Goal: Task Accomplishment & Management: Complete application form

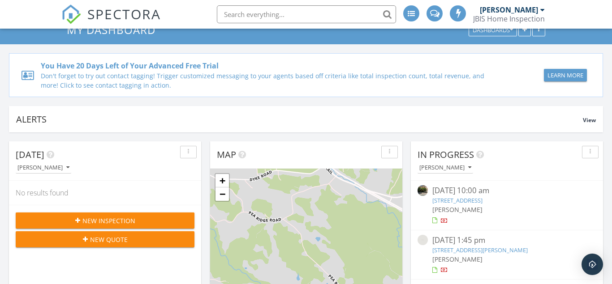
scroll to position [91, 0]
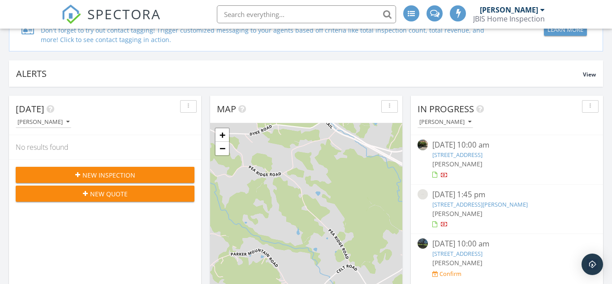
click at [143, 177] on div "New Inspection" at bounding box center [105, 175] width 164 height 9
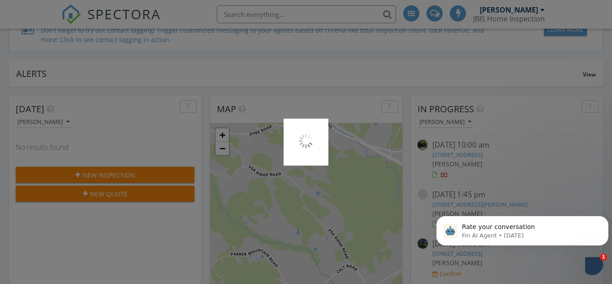
scroll to position [0, 0]
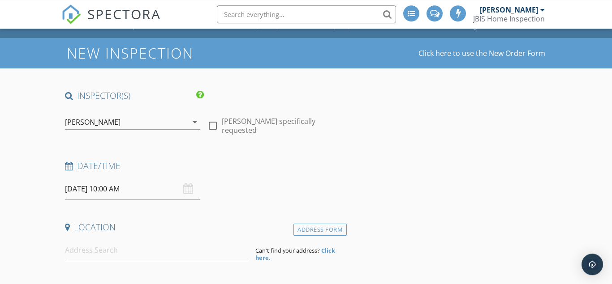
scroll to position [46, 0]
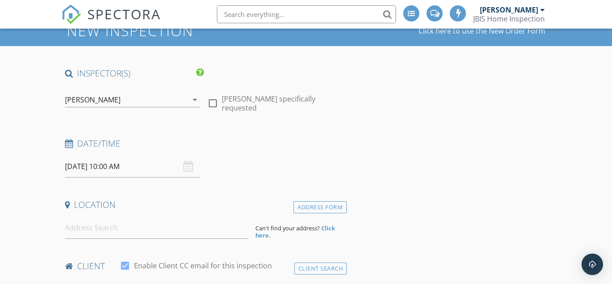
click at [116, 170] on input "[DATE] 10:00 AM" at bounding box center [133, 167] width 136 height 22
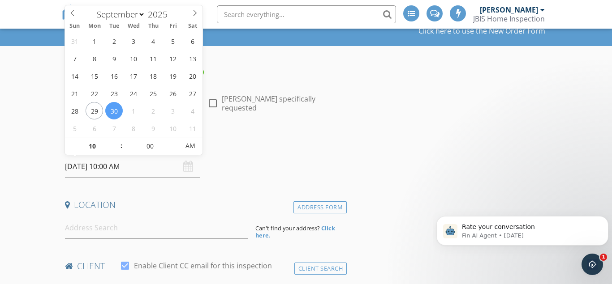
scroll to position [0, 0]
type input "05"
type input "09/30/2025 10:05 AM"
click at [173, 139] on span at bounding box center [175, 142] width 6 height 9
type input "10"
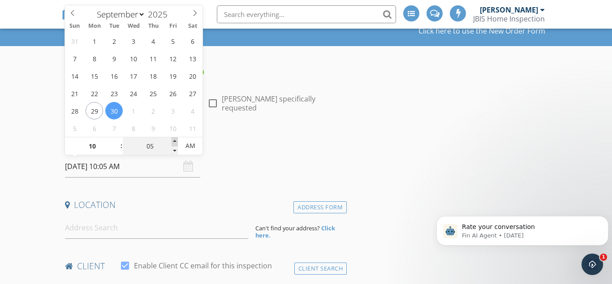
type input "09/30/2025 10:10 AM"
click at [173, 139] on span at bounding box center [175, 142] width 6 height 9
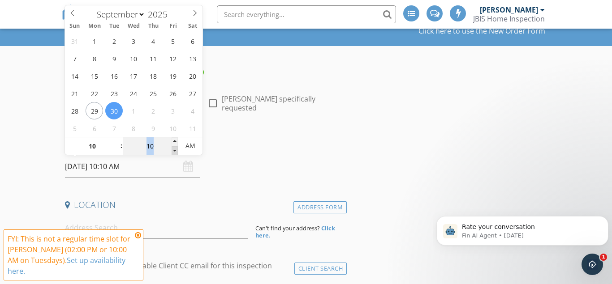
type input "05"
type input "09/30/2025 10:05 AM"
click at [177, 148] on span at bounding box center [175, 150] width 6 height 9
type input "00"
type input "09/30/2025 10:00 AM"
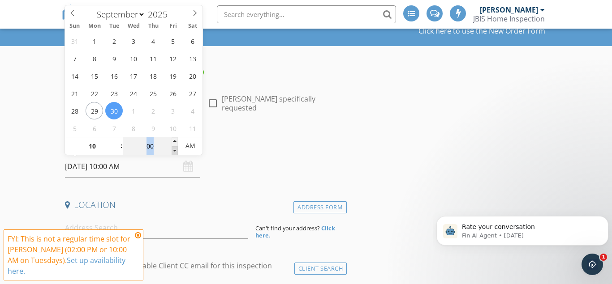
click at [177, 148] on span at bounding box center [175, 150] width 6 height 9
click at [109, 169] on input "09/30/2025 10:00 AM" at bounding box center [133, 167] width 136 height 22
type input "05"
type input "09/30/2025 10:05 AM"
click at [174, 141] on span at bounding box center [175, 142] width 6 height 9
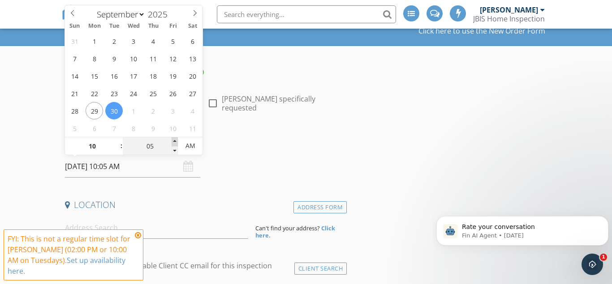
type input "10"
type input "09/30/2025 10:10 AM"
click at [174, 141] on span at bounding box center [175, 142] width 6 height 9
type input "15"
type input "09/30/2025 10:15 AM"
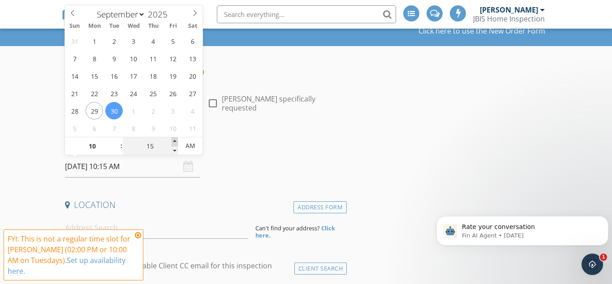
click at [174, 141] on span at bounding box center [175, 142] width 6 height 9
type input "10"
type input "09/30/2025 10:10 AM"
click at [178, 151] on span at bounding box center [175, 150] width 6 height 9
type input "05"
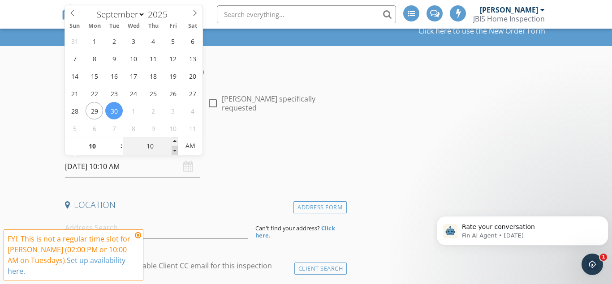
type input "09/30/2025 10:05 AM"
click at [178, 151] on span at bounding box center [175, 150] width 6 height 9
type input "00"
type input "09/30/2025 10:00 AM"
click at [178, 151] on span at bounding box center [175, 150] width 6 height 9
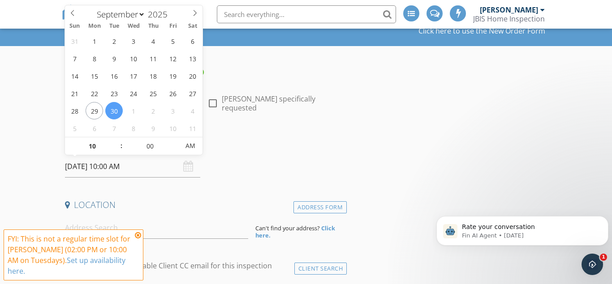
click at [114, 165] on input "09/30/2025 10:00 AM" at bounding box center [133, 167] width 136 height 22
click at [108, 167] on input "09/30/2025 10:00 AM" at bounding box center [133, 167] width 136 height 22
click at [102, 149] on input "10" at bounding box center [92, 147] width 55 height 18
type input "11"
type input "09/30/2025 11:00 AM"
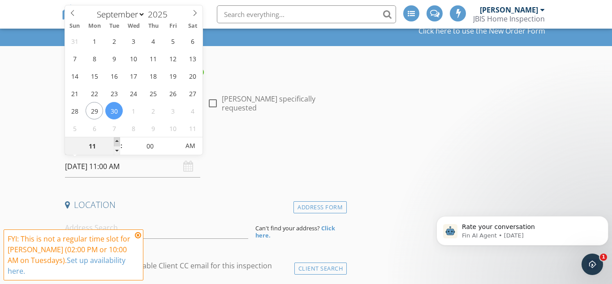
click at [117, 141] on span at bounding box center [117, 142] width 6 height 9
type input "12"
click at [117, 141] on span at bounding box center [117, 142] width 6 height 9
click at [185, 150] on span "PM" at bounding box center [190, 146] width 25 height 18
type input "[DATE] 12:00 PM"
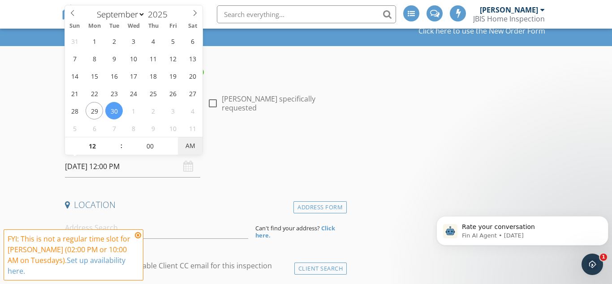
click at [198, 146] on span "AM" at bounding box center [190, 146] width 25 height 18
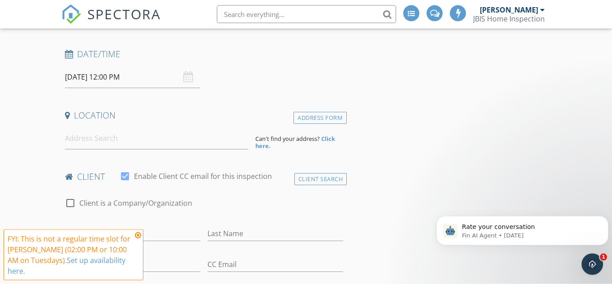
scroll to position [137, 0]
click at [137, 239] on icon at bounding box center [138, 235] width 6 height 7
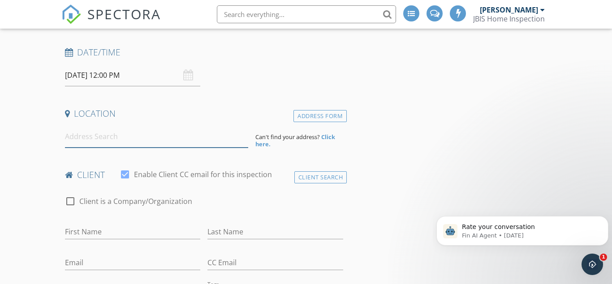
click at [127, 140] on input at bounding box center [156, 137] width 183 height 22
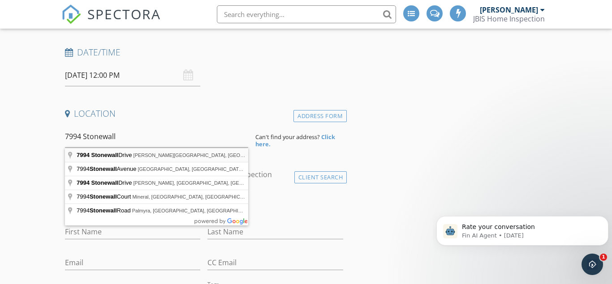
type input "7994 Stonewall Drive, Amelia Court House, VA, USA"
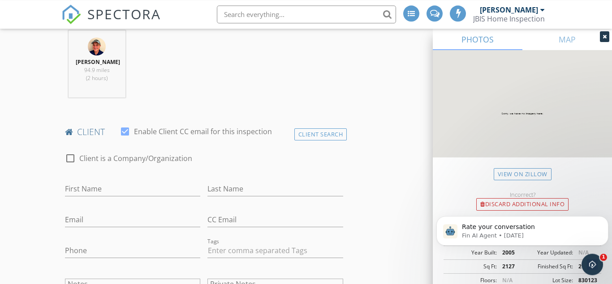
scroll to position [366, 0]
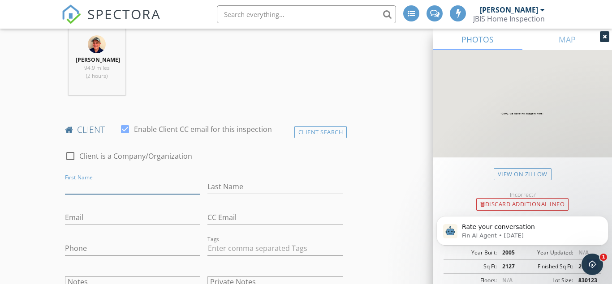
click at [130, 185] on input "First Name" at bounding box center [133, 187] width 136 height 15
type input "[PERSON_NAME]"
click at [102, 220] on input "Email" at bounding box center [133, 218] width 136 height 15
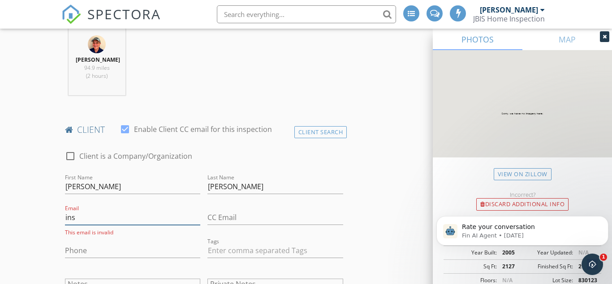
type input "[EMAIL_ADDRESS][DOMAIN_NAME]"
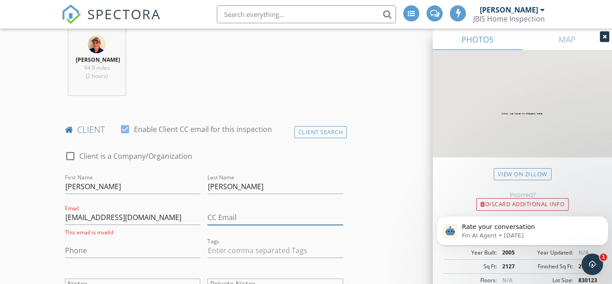
type input "[EMAIL_ADDRESS][DOMAIN_NAME]"
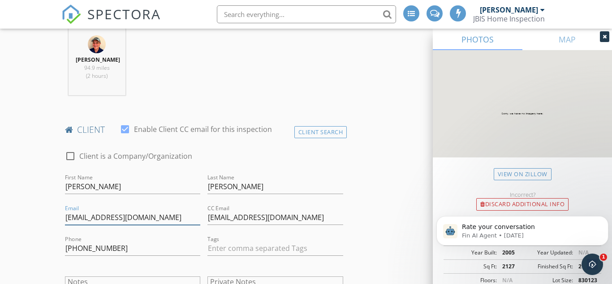
type input "4349967698"
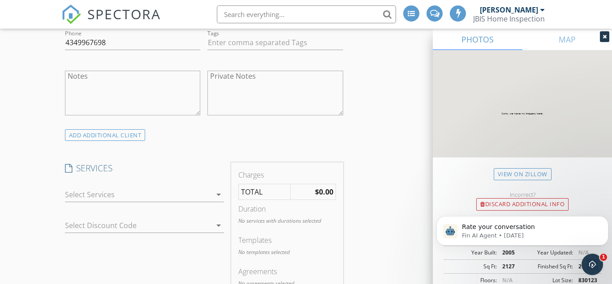
scroll to position [594, 0]
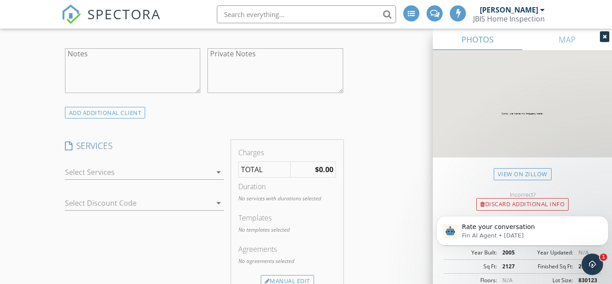
click at [215, 171] on icon "arrow_drop_down" at bounding box center [218, 172] width 11 height 11
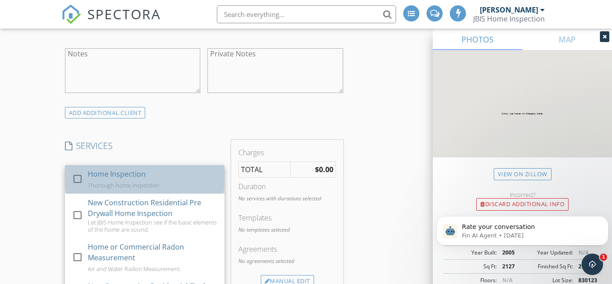
click at [159, 182] on div "Thorough home inspection" at bounding box center [124, 185] width 72 height 7
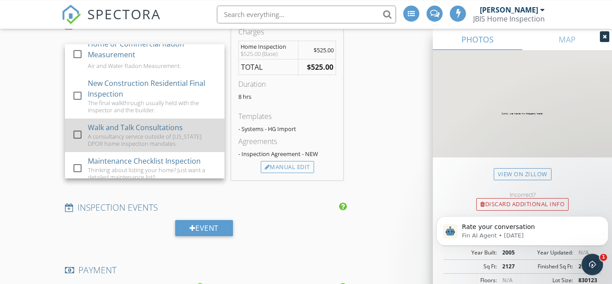
scroll to position [731, 0]
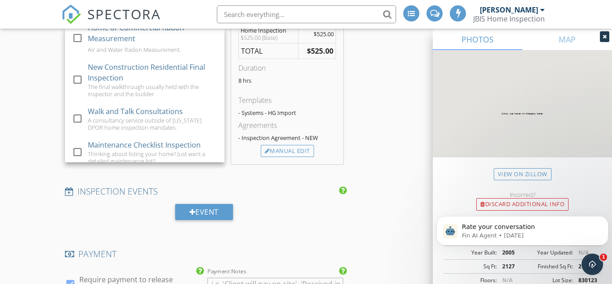
click at [392, 86] on div "INSPECTOR(S) check_box Jim Burak PRIMARY Jim Burak arrow_drop_down check_box_ou…" at bounding box center [306, 178] width 490 height 1593
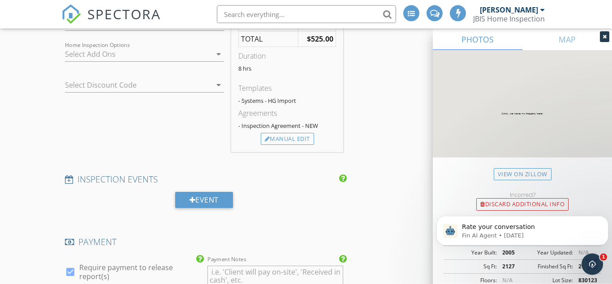
scroll to position [685, 0]
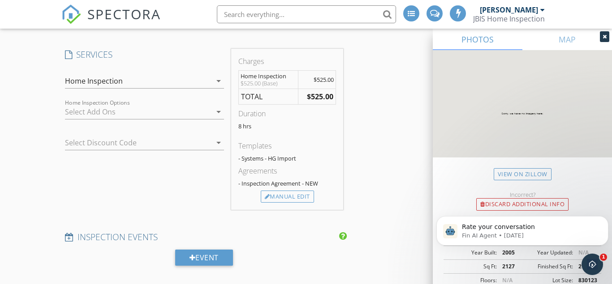
click at [217, 108] on icon "arrow_drop_down" at bounding box center [218, 112] width 11 height 11
click at [373, 141] on div "INSPECTOR(S) check_box Jim Burak PRIMARY Jim Burak arrow_drop_down check_box_ou…" at bounding box center [306, 224] width 490 height 1593
click at [314, 97] on strong "$525.00" at bounding box center [320, 97] width 26 height 10
click at [279, 200] on div "Manual Edit" at bounding box center [287, 197] width 53 height 13
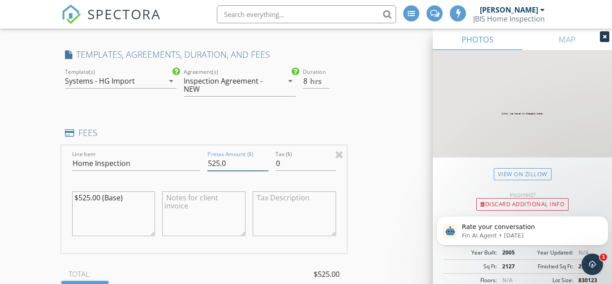
click at [211, 162] on input "525.0" at bounding box center [237, 163] width 60 height 15
click at [404, 97] on div "INSPECTOR(S) check_box Jim Burak PRIMARY Jim Burak arrow_drop_down check_box_ou…" at bounding box center [306, 274] width 490 height 1693
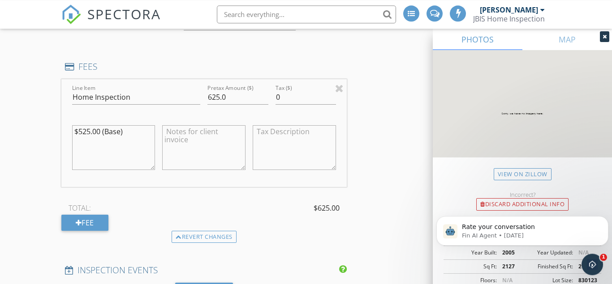
scroll to position [731, 0]
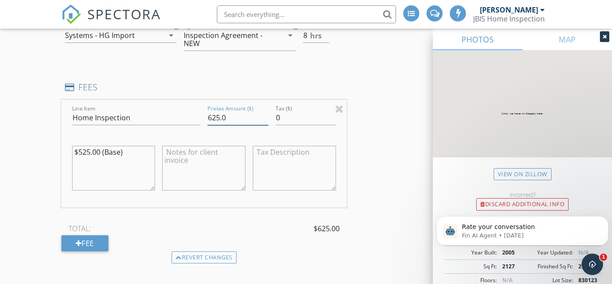
click at [209, 117] on input "625.0" at bounding box center [237, 118] width 60 height 15
type input "725.0"
click at [377, 134] on div "INSPECTOR(S) check_box Jim Burak PRIMARY Jim Burak arrow_drop_down check_box_ou…" at bounding box center [306, 228] width 490 height 1693
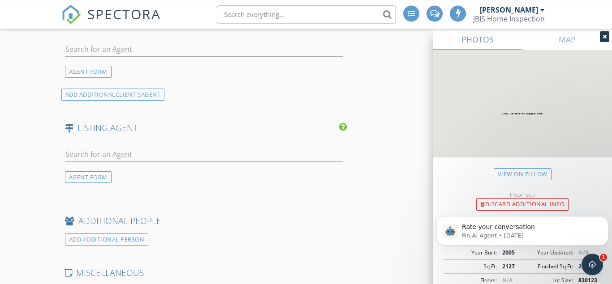
scroll to position [1142, 0]
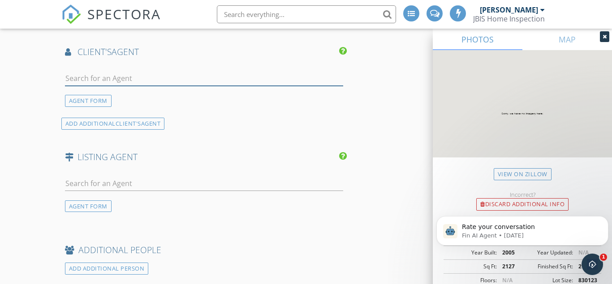
click at [163, 84] on input "text" at bounding box center [204, 78] width 278 height 15
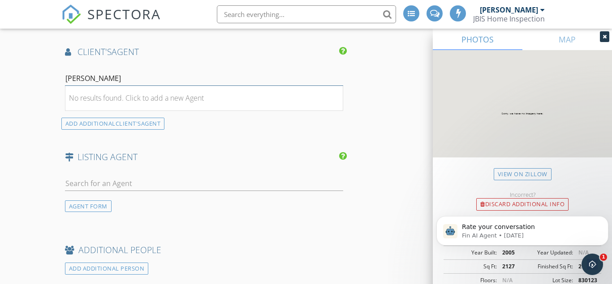
type input "[PERSON_NAME]"
drag, startPoint x: 127, startPoint y: 78, endPoint x: 49, endPoint y: 87, distance: 79.0
click at [65, 86] on input "[PERSON_NAME]" at bounding box center [204, 78] width 278 height 15
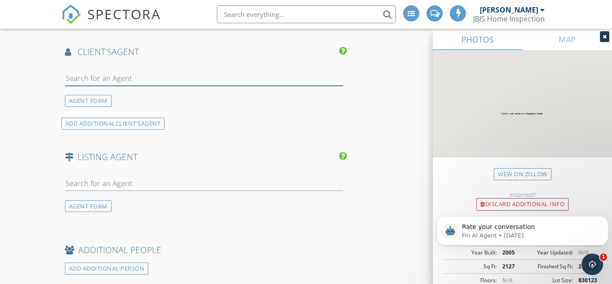
click at [102, 83] on input "text" at bounding box center [204, 78] width 278 height 15
click at [95, 100] on div "AGENT FORM" at bounding box center [88, 101] width 47 height 12
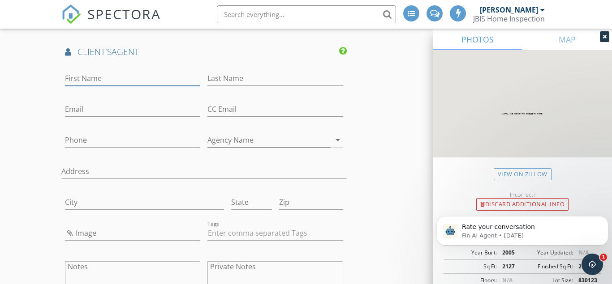
click at [138, 82] on input "First Name" at bounding box center [133, 78] width 136 height 15
type input "Gavin`"
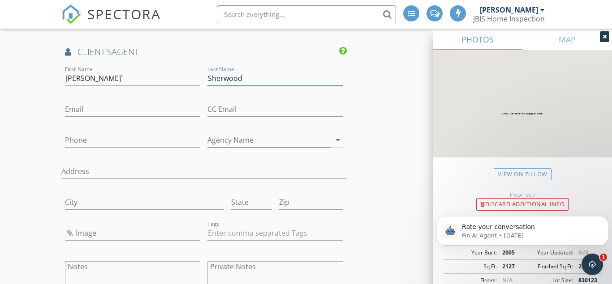
type input "Sherwood"
click at [110, 110] on input "Email" at bounding box center [133, 109] width 136 height 15
paste input "[PERSON_NAME][EMAIL_ADDRESS][DOMAIN_NAME]"
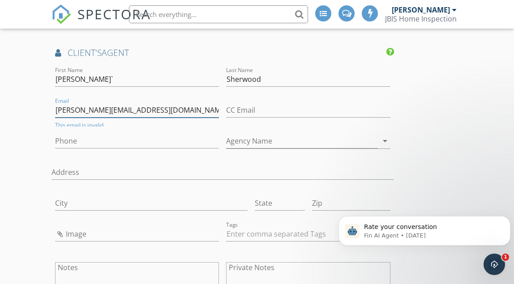
type input "[PERSON_NAME][EMAIL_ADDRESS][DOMAIN_NAME]"
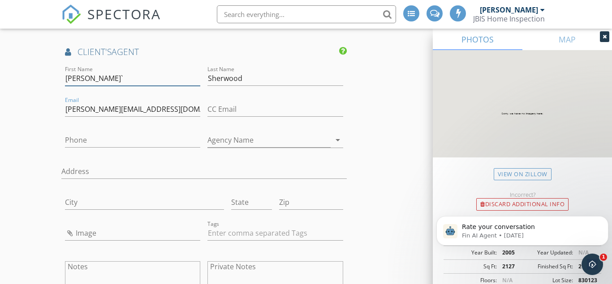
click at [100, 75] on input "Gavin`" at bounding box center [133, 78] width 136 height 15
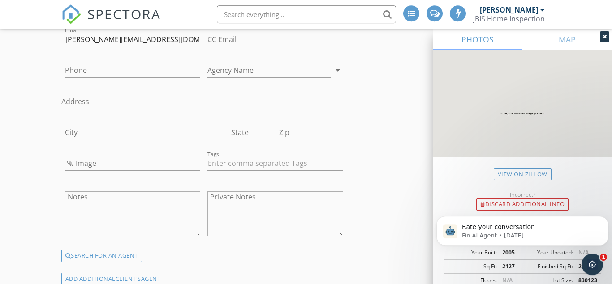
scroll to position [1188, 0]
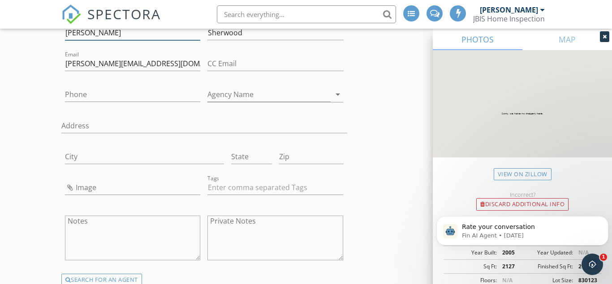
type input "[PERSON_NAME]"
click at [335, 96] on icon "arrow_drop_down" at bounding box center [337, 94] width 11 height 11
type input "YES Team"
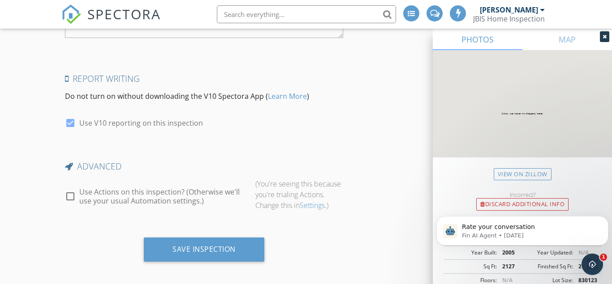
scroll to position [1768, 0]
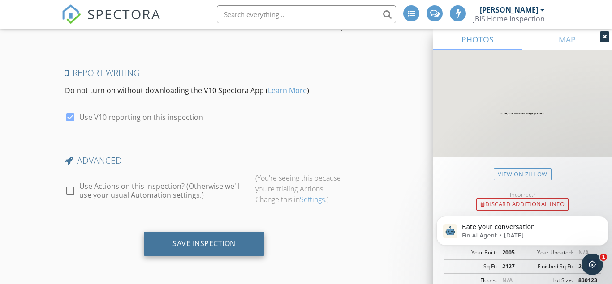
click at [220, 242] on div "Save Inspection" at bounding box center [203, 243] width 63 height 9
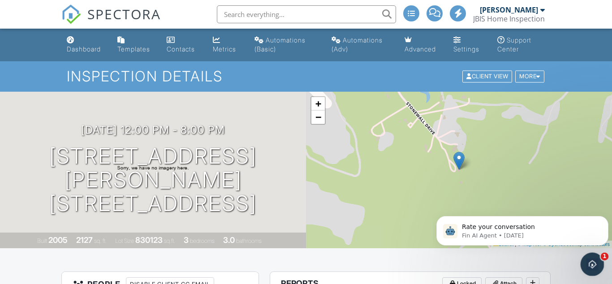
click at [592, 264] on icon "Open Intercom Messenger" at bounding box center [591, 263] width 6 height 7
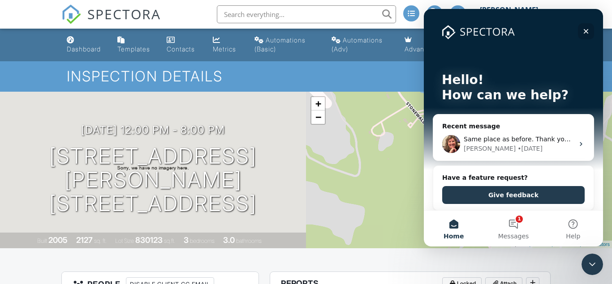
click at [587, 33] on icon "Close" at bounding box center [586, 31] width 5 height 5
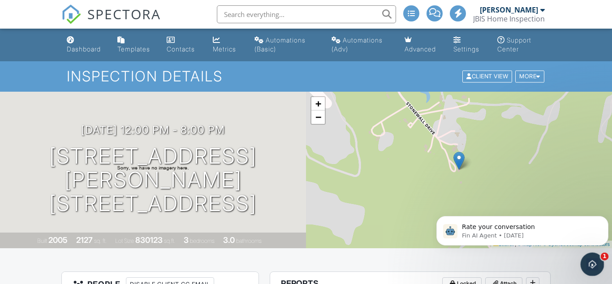
click at [589, 263] on icon "Open Intercom Messenger" at bounding box center [591, 263] width 15 height 15
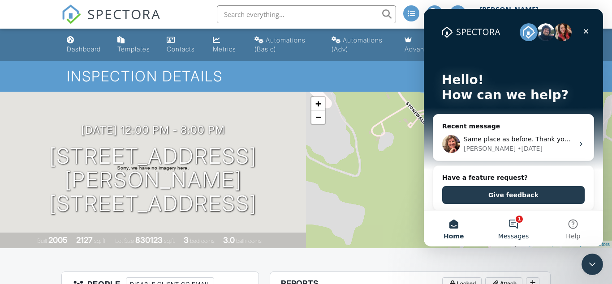
click at [521, 225] on button "1 Messages" at bounding box center [513, 229] width 60 height 36
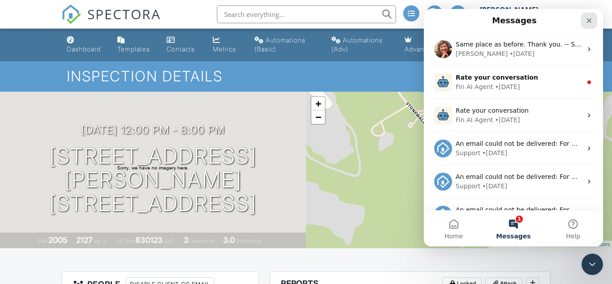
click at [587, 19] on icon "Close" at bounding box center [589, 20] width 7 height 7
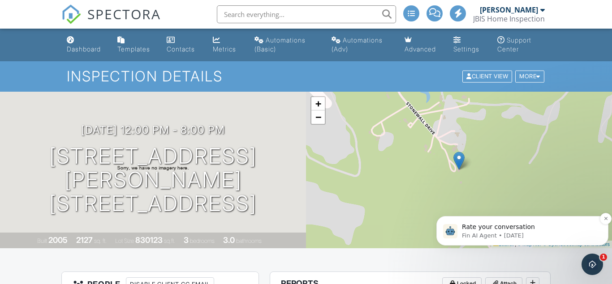
click at [463, 233] on p "Fin AI Agent • 2d ago" at bounding box center [529, 236] width 135 height 8
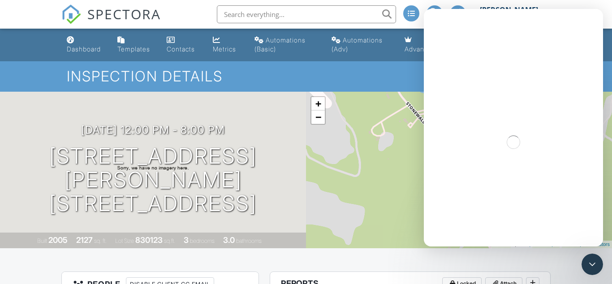
click at [392, 193] on div "+ − Leaflet | © MapTiler © OpenStreetMap contributors" at bounding box center [459, 170] width 306 height 157
click at [594, 20] on div "Close" at bounding box center [589, 21] width 16 height 16
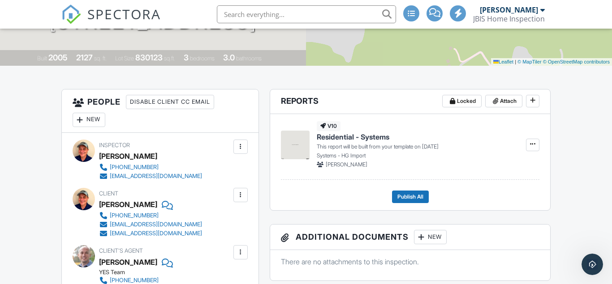
scroll to position [228, 0]
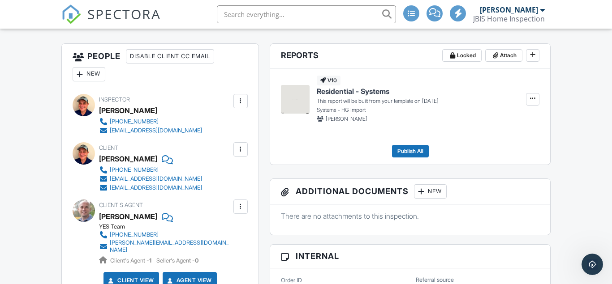
click at [162, 160] on div at bounding box center [166, 158] width 9 height 13
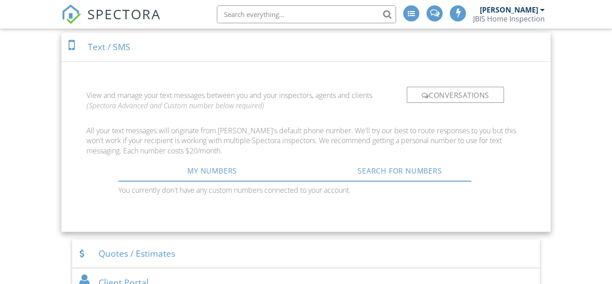
scroll to position [488, 0]
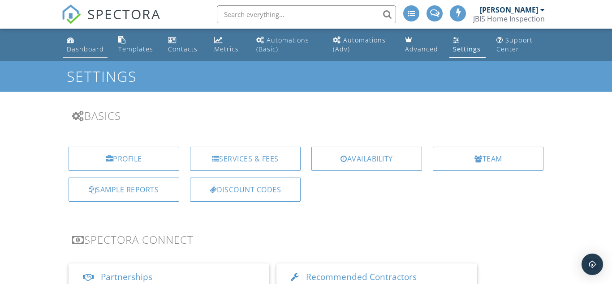
click at [75, 41] on link "Dashboard" at bounding box center [85, 45] width 44 height 26
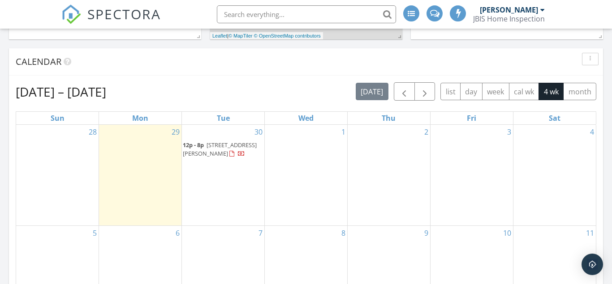
scroll to position [457, 0]
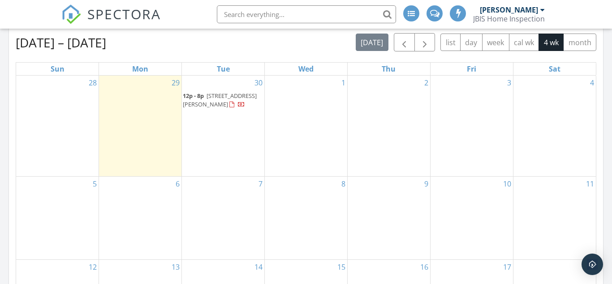
click at [213, 96] on span "7994 Stonewall Dr, Amelia Court House 23002" at bounding box center [220, 100] width 74 height 17
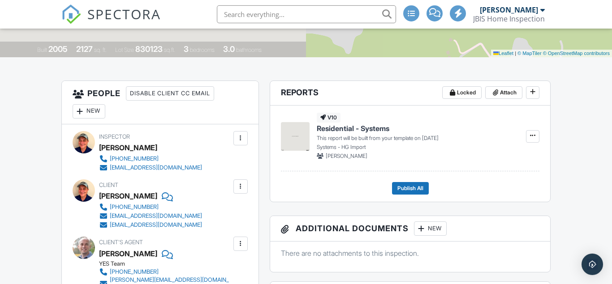
scroll to position [183, 0]
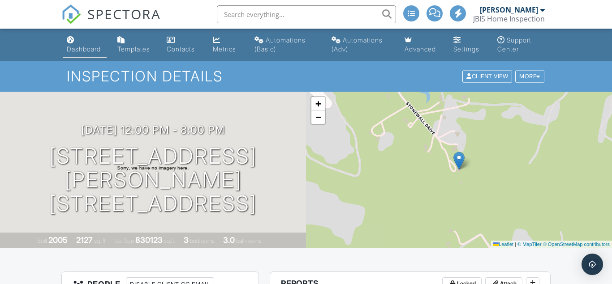
click at [86, 48] on div "Dashboard" at bounding box center [84, 49] width 34 height 8
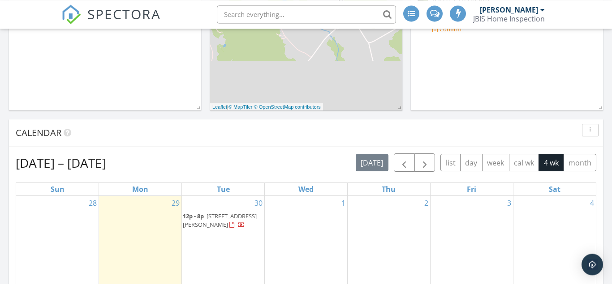
scroll to position [366, 0]
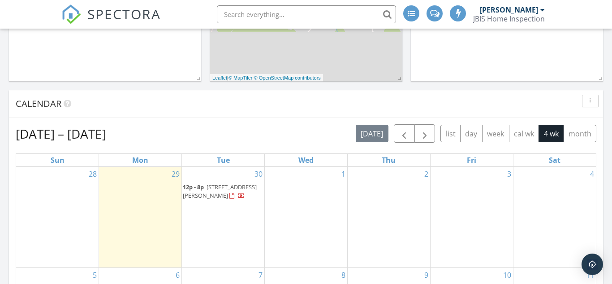
click at [228, 190] on span "7994 Stonewall Dr, Amelia Court House 23002" at bounding box center [220, 191] width 74 height 17
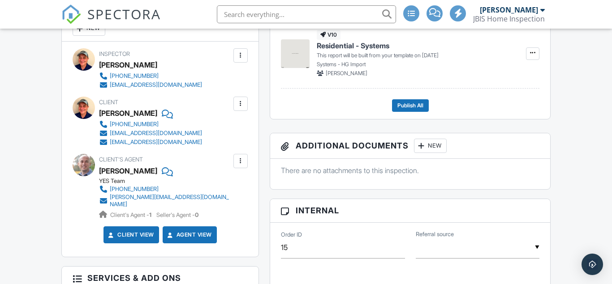
scroll to position [228, 0]
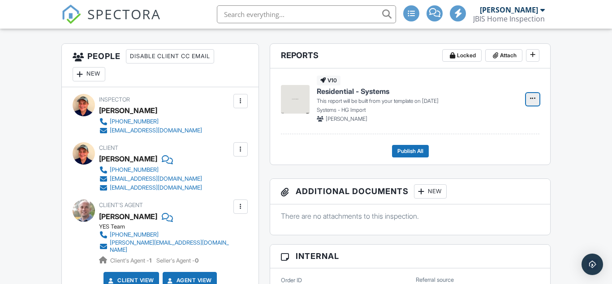
click at [530, 101] on span at bounding box center [532, 98] width 9 height 9
click at [483, 121] on input "Build Now" at bounding box center [487, 123] width 91 height 20
click at [478, 113] on p "Systems - HG Import" at bounding box center [416, 110] width 198 height 8
click at [332, 92] on span "Residential - Systems" at bounding box center [353, 91] width 73 height 10
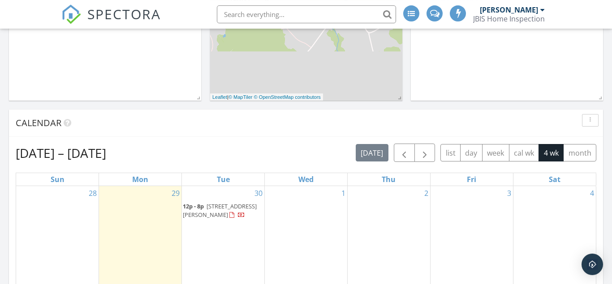
scroll to position [366, 0]
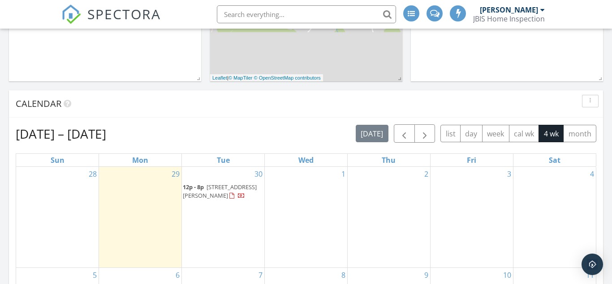
click at [233, 194] on span "7994 Stonewall Dr, Amelia Court House 23002" at bounding box center [220, 191] width 74 height 17
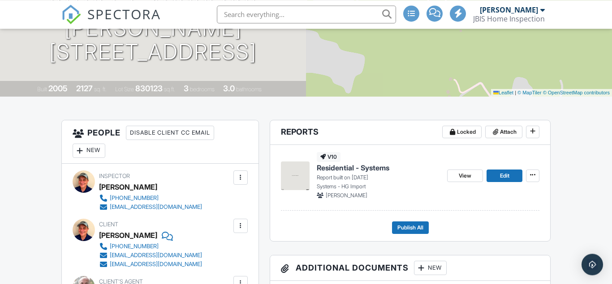
scroll to position [183, 0]
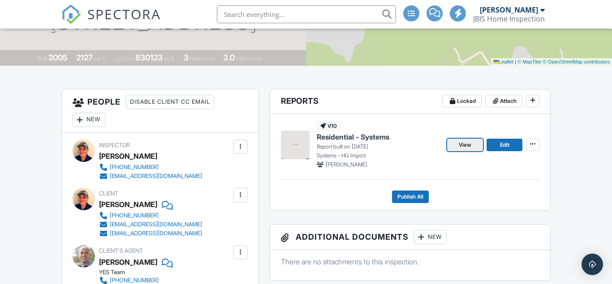
click at [457, 145] on link "View" at bounding box center [465, 145] width 36 height 13
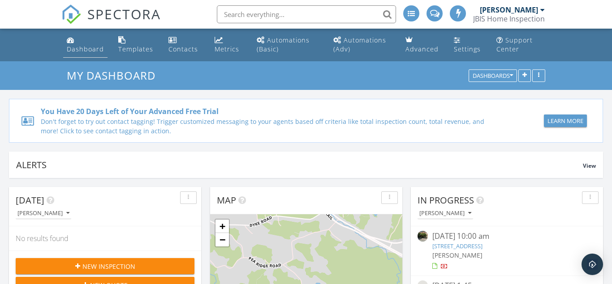
click at [84, 44] on link "Dashboard" at bounding box center [85, 45] width 45 height 26
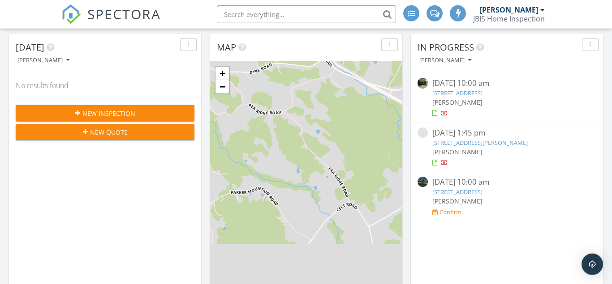
scroll to position [137, 0]
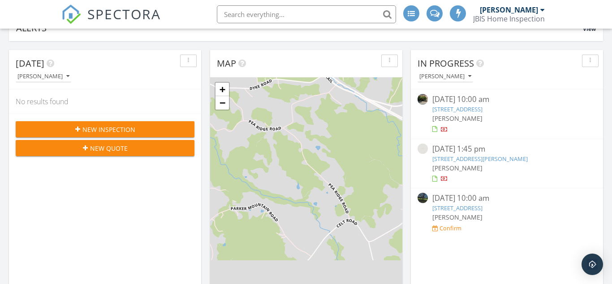
click at [595, 60] on button "button" at bounding box center [590, 61] width 17 height 13
click at [578, 102] on div "Delete" at bounding box center [582, 103] width 32 height 11
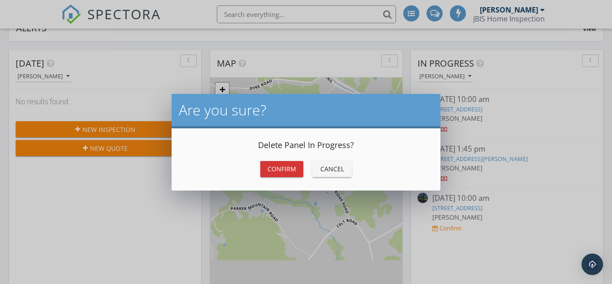
click at [276, 169] on div "Confirm" at bounding box center [281, 168] width 29 height 9
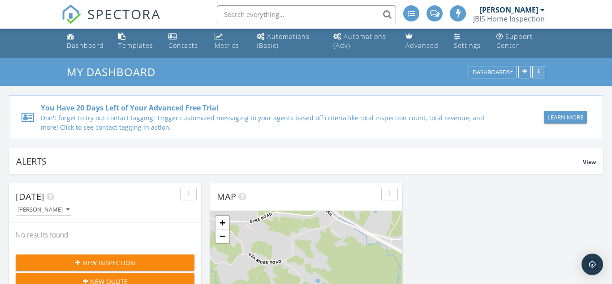
scroll to position [0, 0]
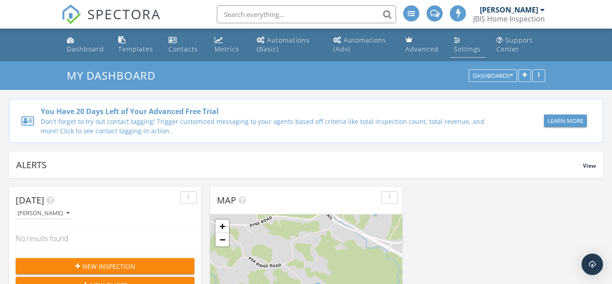
click at [469, 51] on div "Settings" at bounding box center [467, 49] width 27 height 9
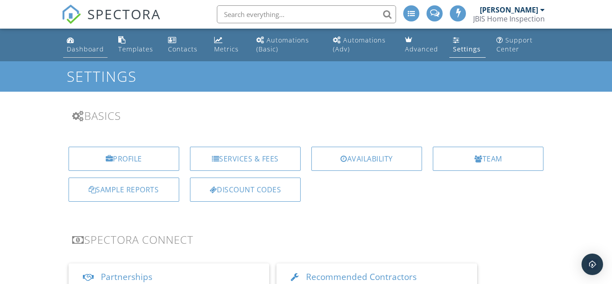
click at [86, 45] on link "Dashboard" at bounding box center [85, 45] width 44 height 26
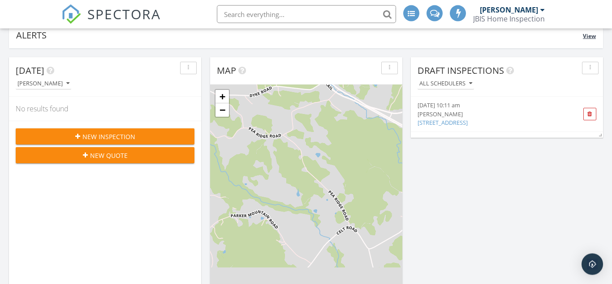
scroll to position [137, 0]
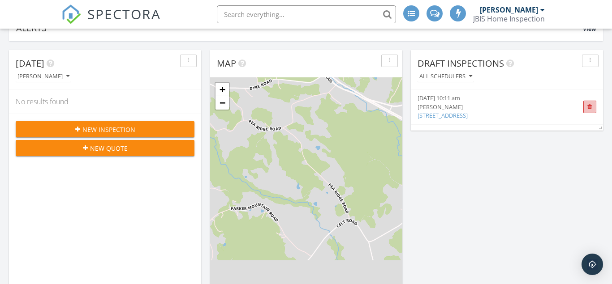
click at [591, 107] on span at bounding box center [589, 107] width 5 height 6
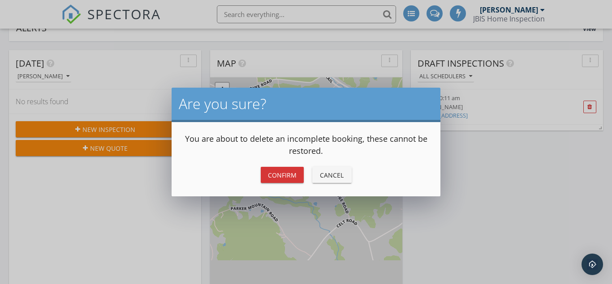
click at [290, 177] on div "Confirm" at bounding box center [282, 175] width 29 height 9
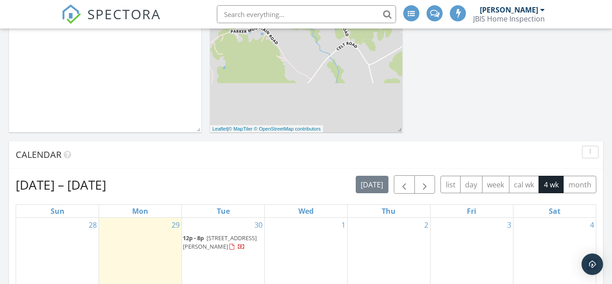
scroll to position [366, 0]
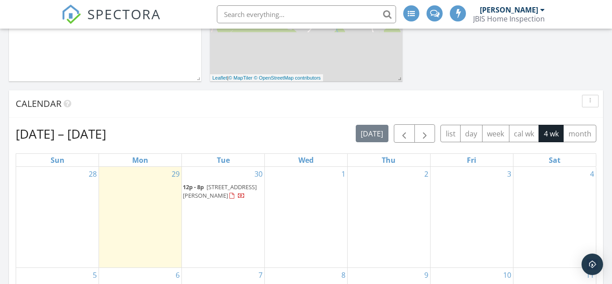
click at [238, 187] on span "[STREET_ADDRESS][PERSON_NAME]" at bounding box center [220, 191] width 74 height 17
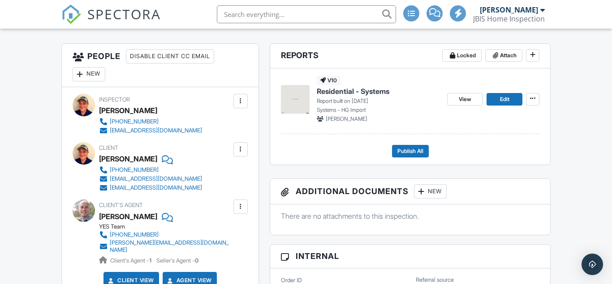
scroll to position [274, 0]
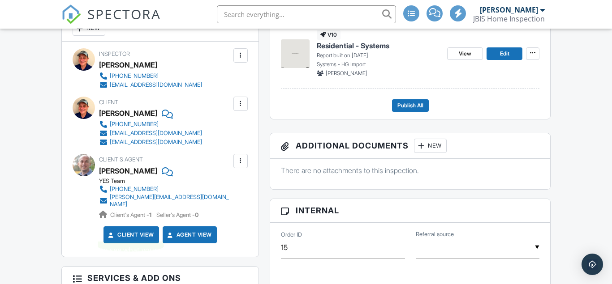
click at [124, 233] on link "Client View" at bounding box center [130, 235] width 47 height 9
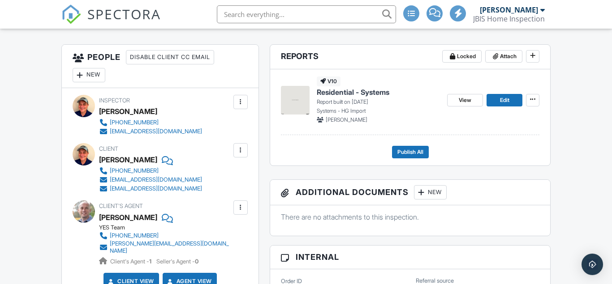
scroll to position [228, 0]
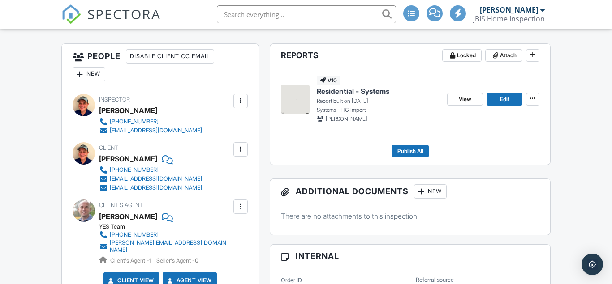
click at [237, 99] on div at bounding box center [240, 101] width 9 height 9
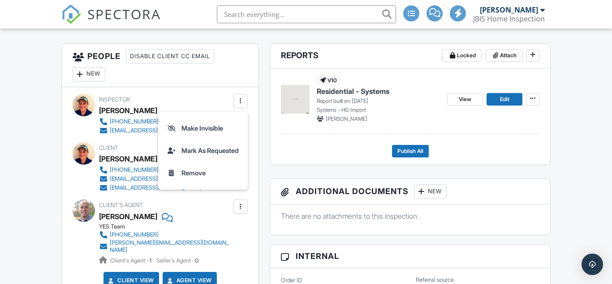
click at [204, 93] on div "Inspector Jim Burak +14349967698 inspectorjb@protonmail.com Make Invisible Mark…" at bounding box center [160, 195] width 197 height 216
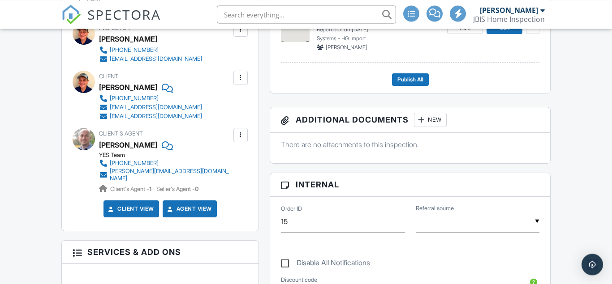
scroll to position [320, 0]
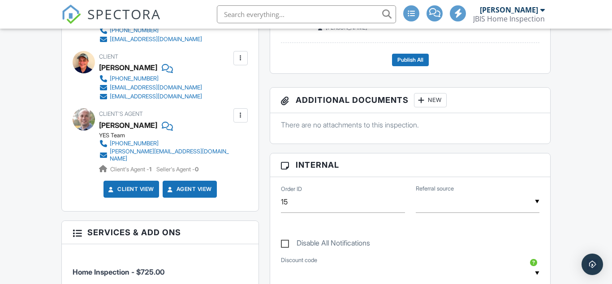
click at [243, 60] on div at bounding box center [240, 58] width 9 height 9
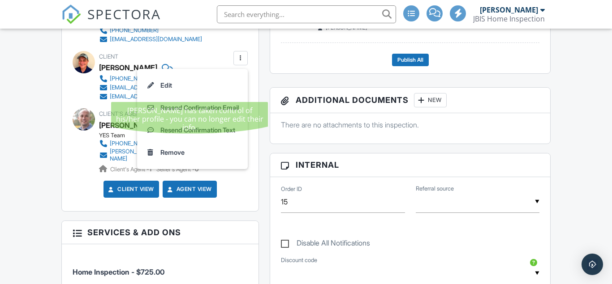
click at [160, 88] on li "Edit" at bounding box center [192, 85] width 100 height 22
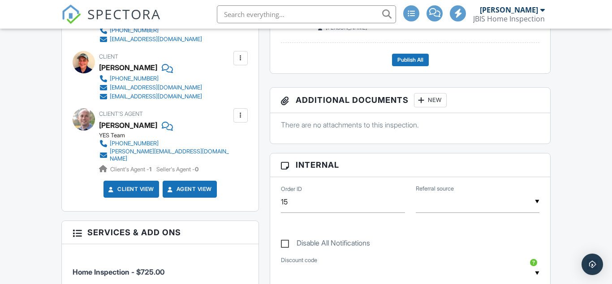
click at [116, 69] on div "[PERSON_NAME]" at bounding box center [128, 67] width 58 height 13
click at [240, 55] on div at bounding box center [240, 58] width 9 height 9
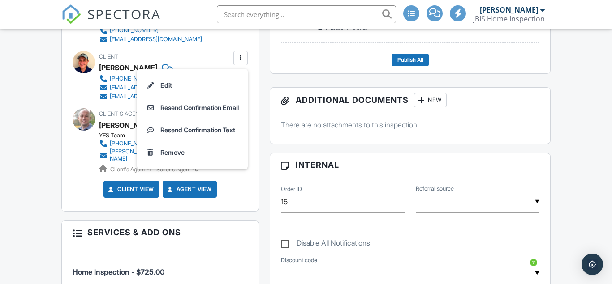
click at [167, 88] on li "Edit" at bounding box center [192, 85] width 100 height 22
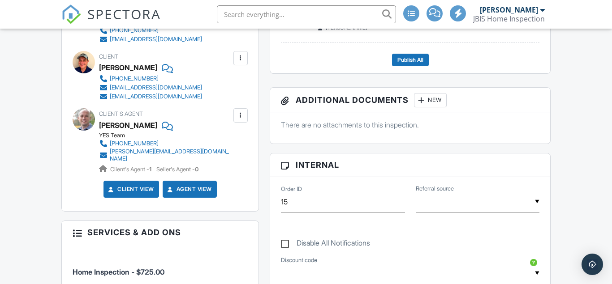
click at [240, 57] on div at bounding box center [240, 58] width 9 height 9
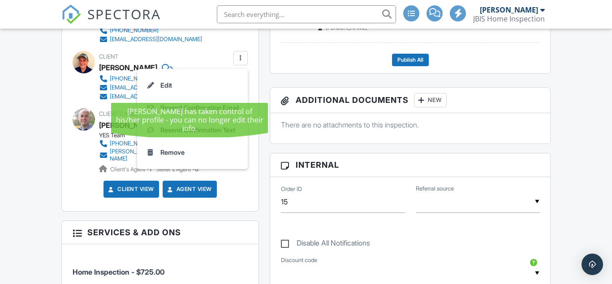
click at [203, 92] on li "Edit" at bounding box center [192, 85] width 100 height 22
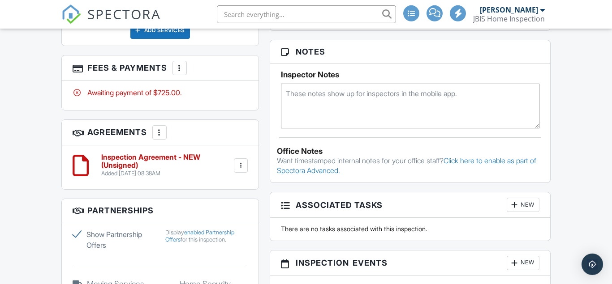
scroll to position [594, 0]
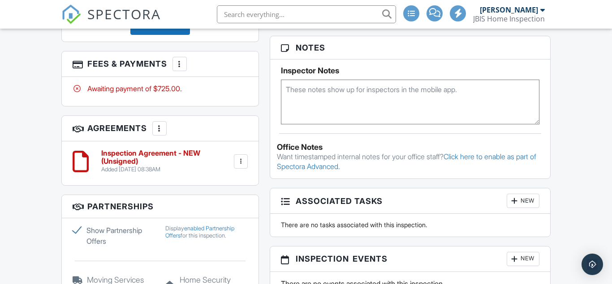
click at [142, 155] on h6 "Inspection Agreement - NEW (Unsigned)" at bounding box center [166, 158] width 131 height 16
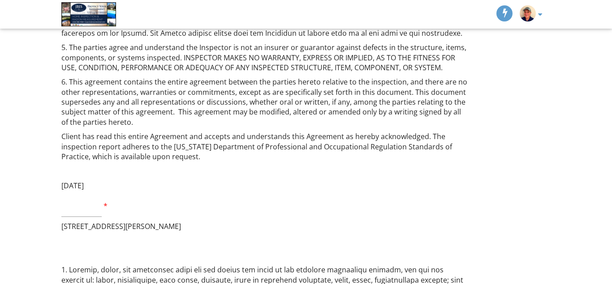
scroll to position [457, 0]
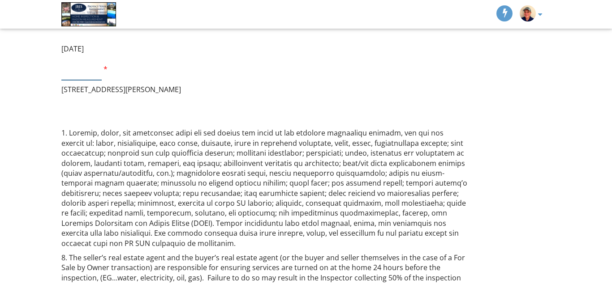
click at [83, 73] on input "text" at bounding box center [81, 69] width 41 height 22
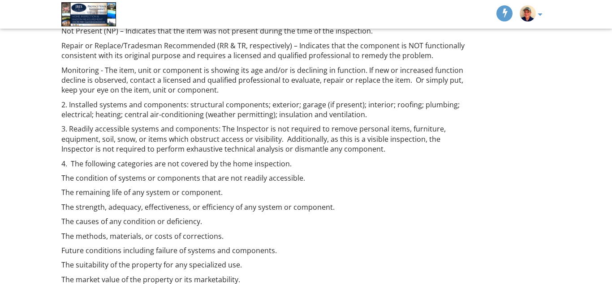
scroll to position [1371, 0]
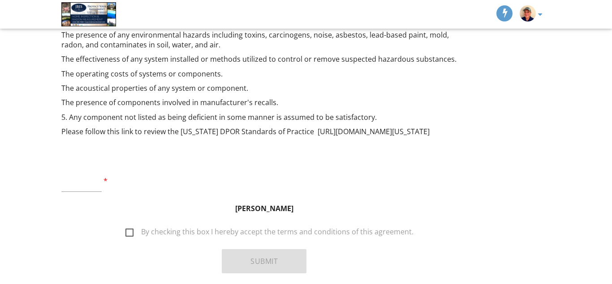
type input "a"
click at [70, 191] on input "text" at bounding box center [81, 181] width 41 height 22
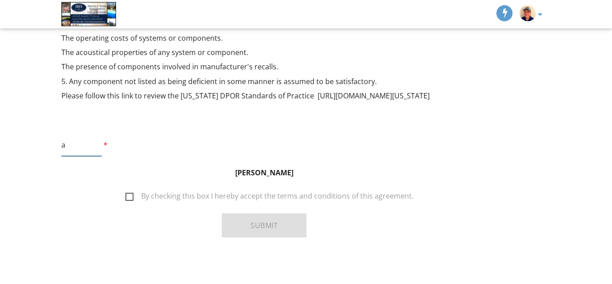
scroll to position [1418, 0]
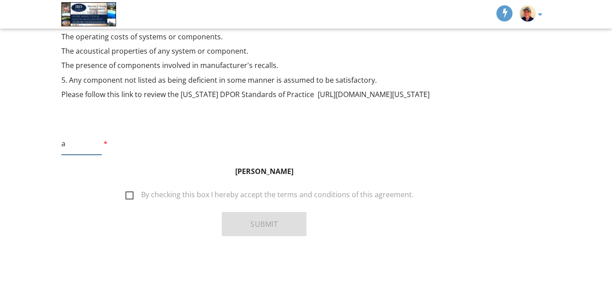
type input "a"
click at [132, 196] on label "By checking this box I hereby accept the terms and conditions of this agreement." at bounding box center [269, 196] width 288 height 11
click at [126, 194] on input "By checking this box I hereby accept the terms and conditions of this agreement." at bounding box center [123, 191] width 6 height 6
checkbox input "true"
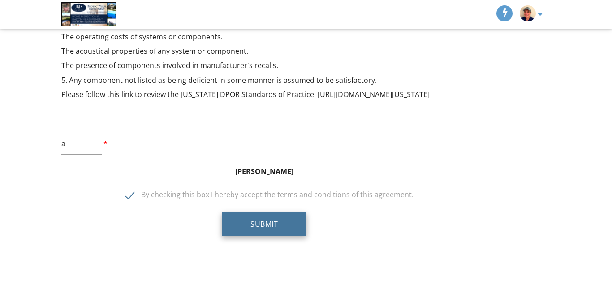
click at [258, 222] on button "Submit" at bounding box center [264, 224] width 85 height 24
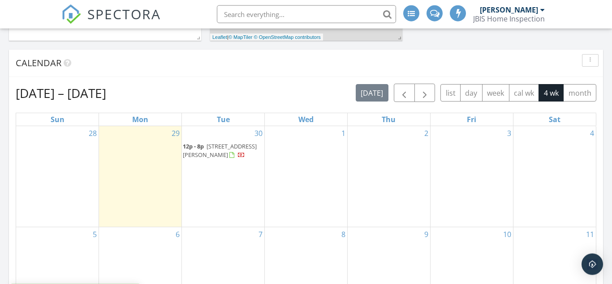
scroll to position [411, 0]
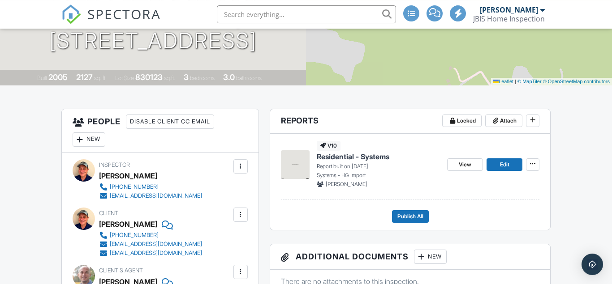
scroll to position [183, 0]
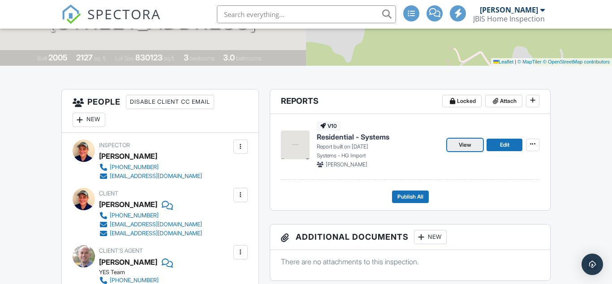
click at [459, 149] on span "View" at bounding box center [465, 145] width 13 height 9
